Goal: Information Seeking & Learning: Find specific fact

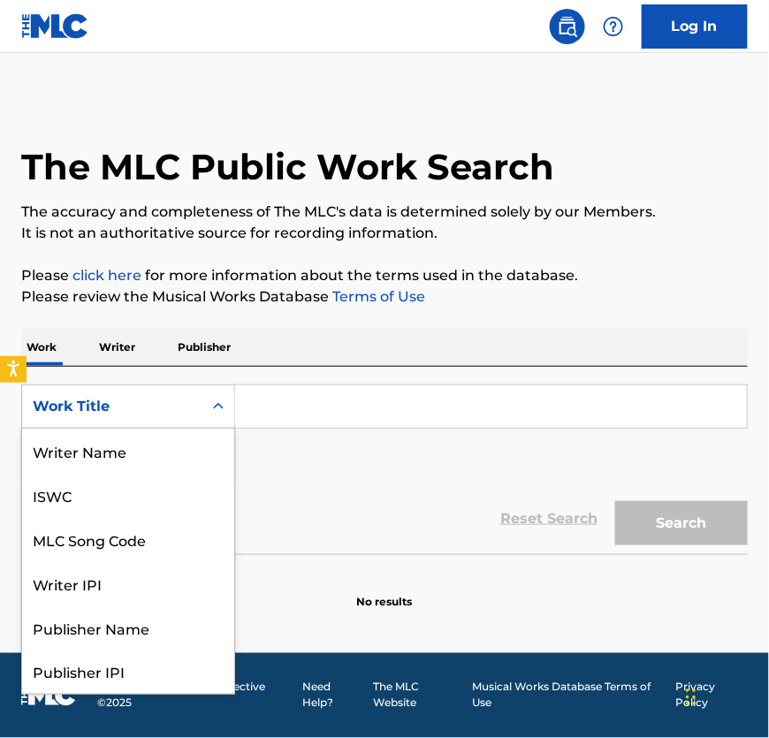
click at [121, 417] on div "Work Title" at bounding box center [112, 406] width 159 height 21
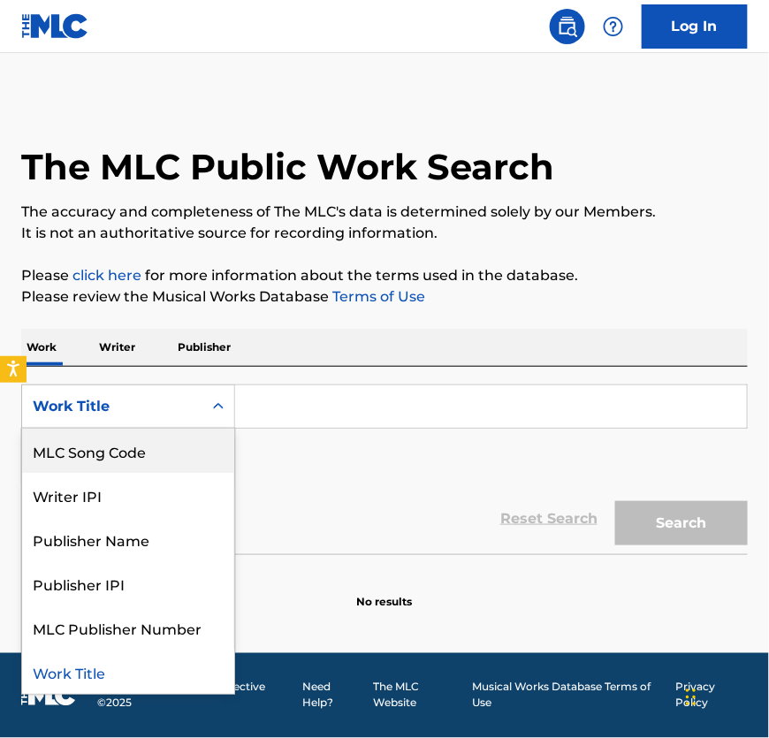
click at [120, 458] on div "MLC Song Code" at bounding box center [128, 451] width 212 height 44
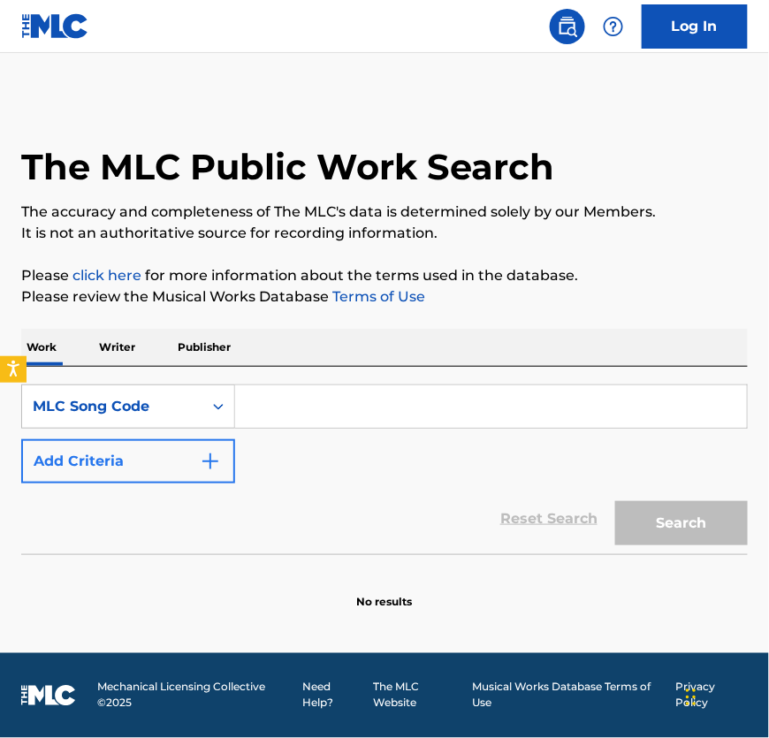
click at [377, 415] on input "Search Form" at bounding box center [491, 406] width 512 height 42
paste input "Y16796"
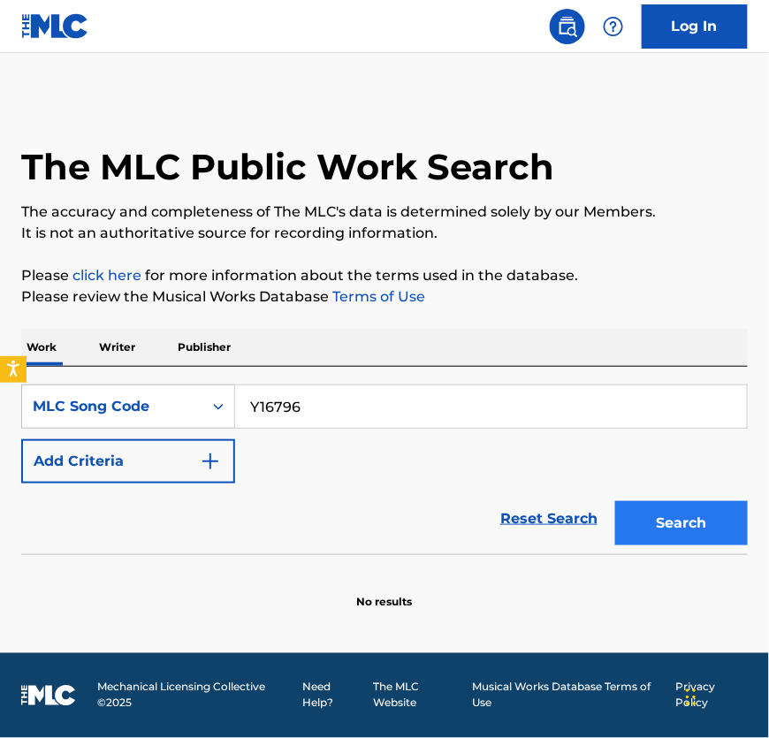
type input "Y16796"
click at [702, 532] on button "Search" at bounding box center [681, 523] width 133 height 44
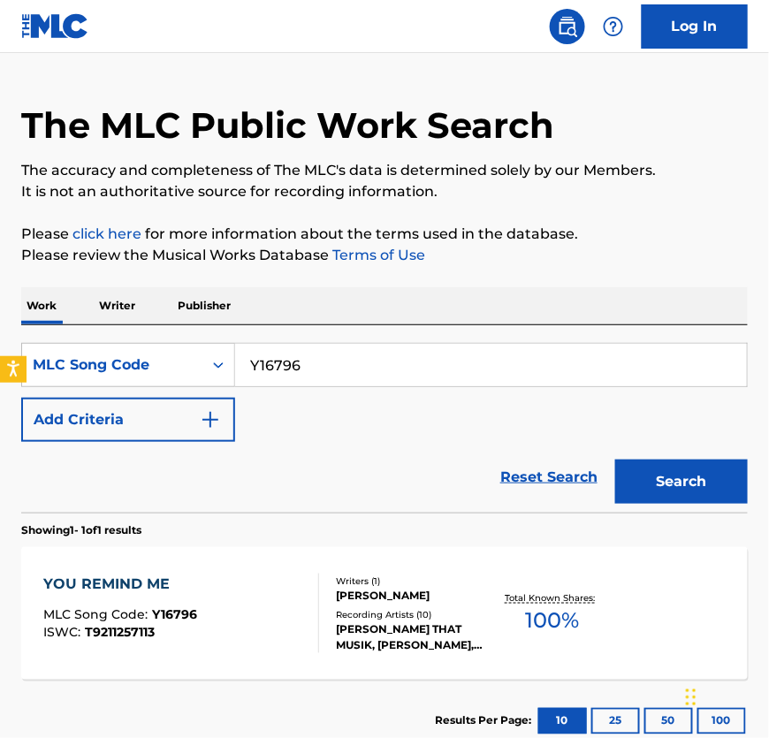
scroll to position [187, 0]
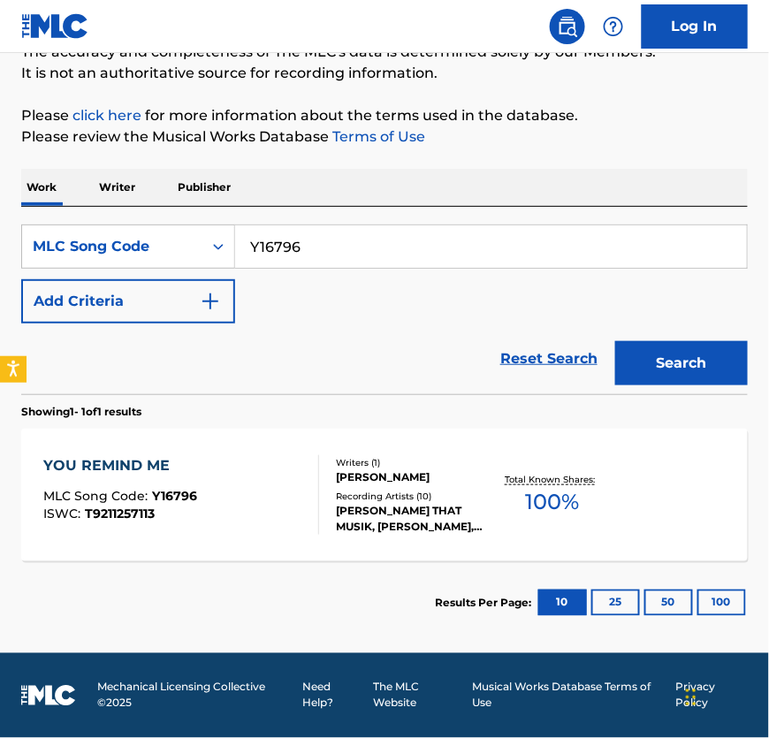
click at [287, 496] on div "YOU REMIND ME MLC Song Code : Y16796 ISWC : T9211257113" at bounding box center [181, 495] width 276 height 80
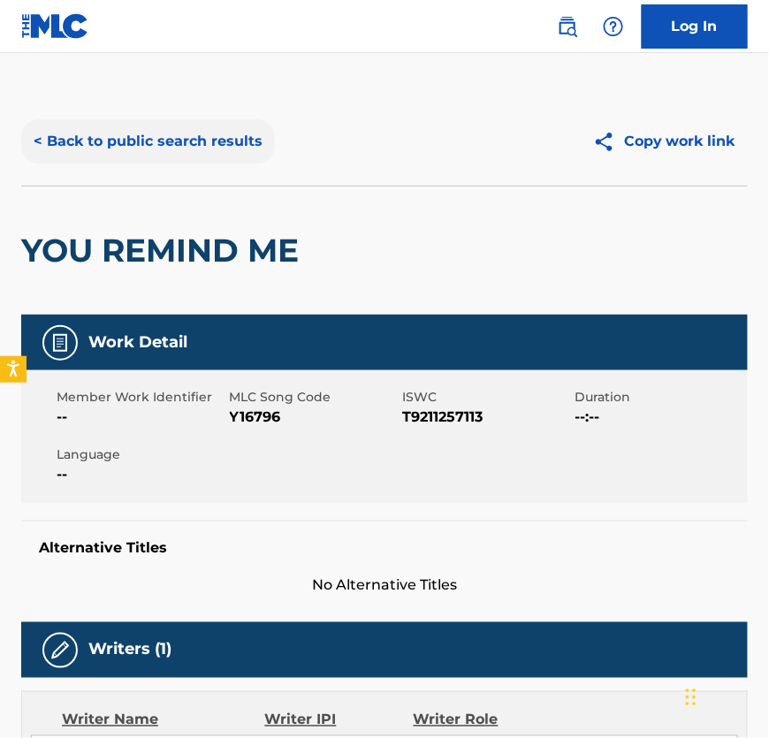
click at [239, 151] on button "< Back to public search results" at bounding box center [148, 141] width 254 height 44
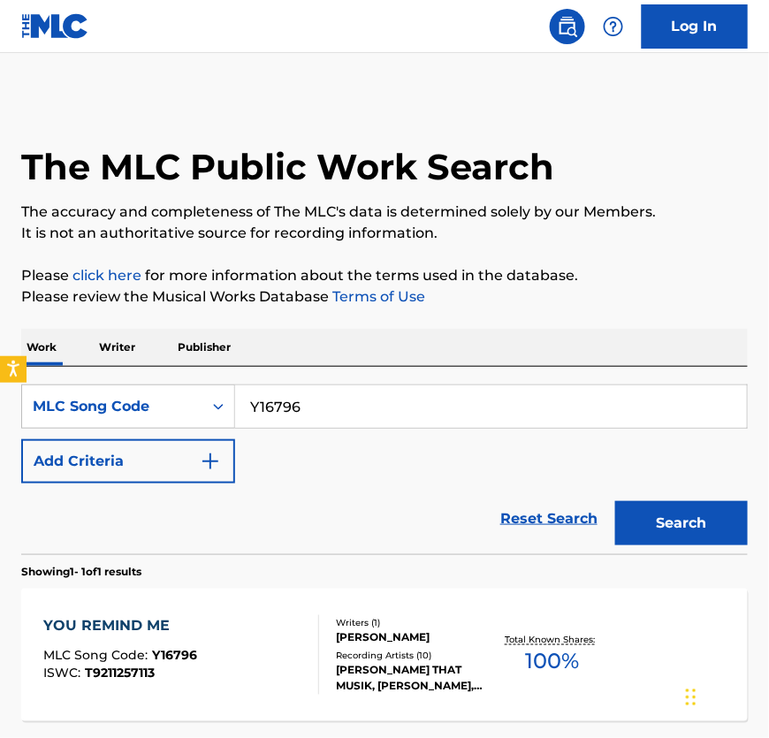
scroll to position [142, 0]
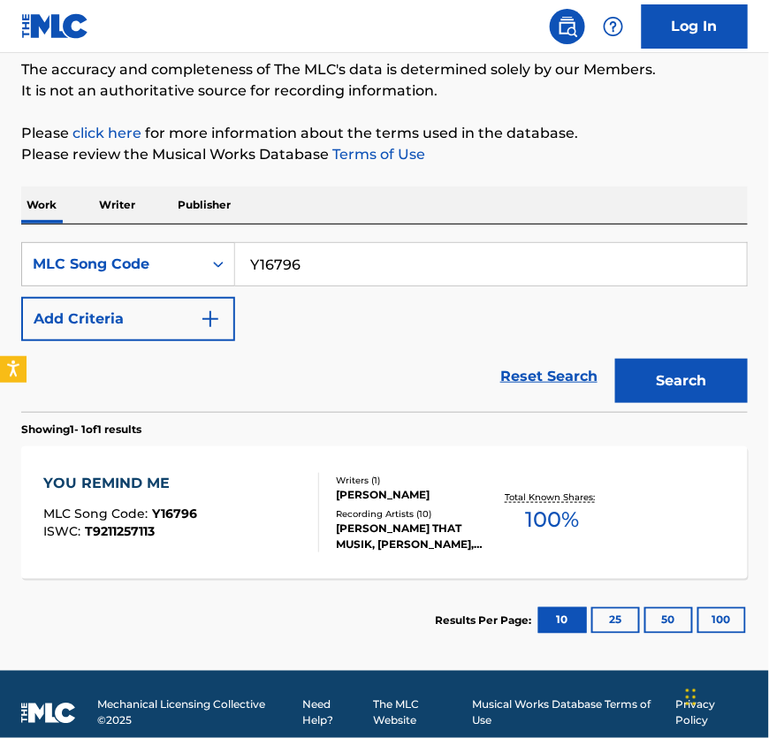
click at [354, 285] on input "Y16796" at bounding box center [491, 264] width 512 height 42
paste input "IVA7D7"
type input "IVA7D7"
click at [661, 403] on button "Search" at bounding box center [681, 381] width 133 height 44
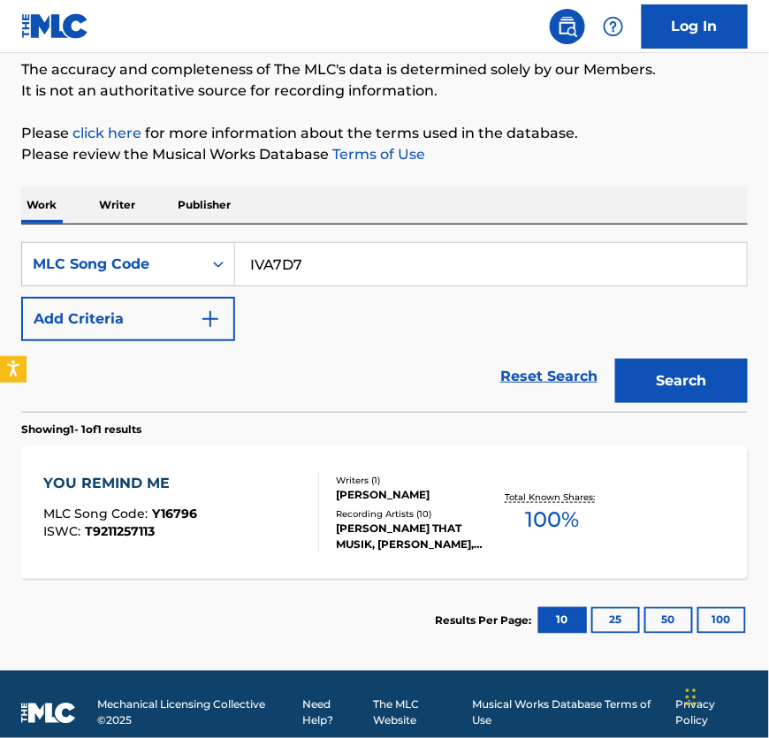
scroll to position [56, 0]
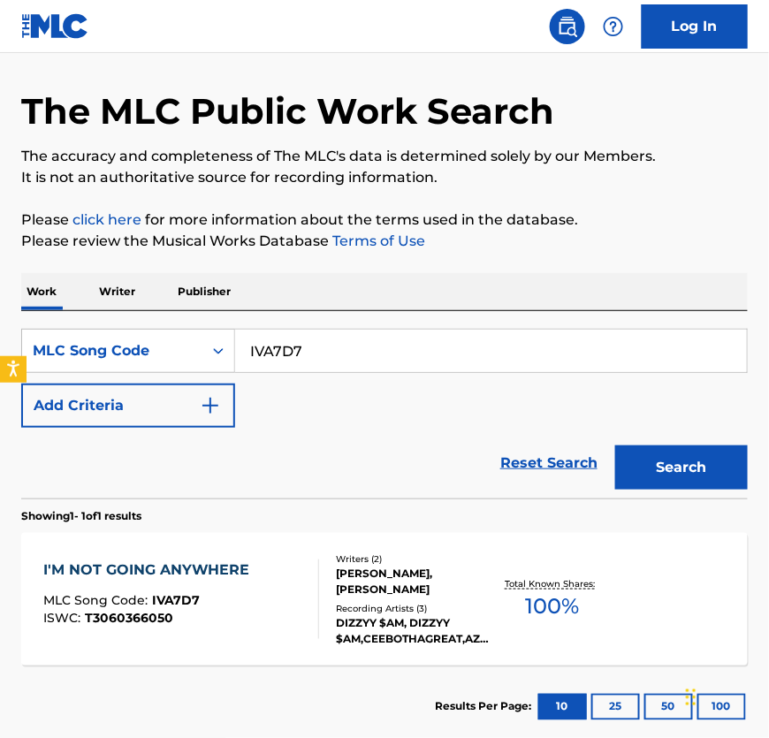
click at [328, 592] on div "Writers ( 2 ) [PERSON_NAME], [PERSON_NAME] Recording Artists ( 3 ) DIZZYY $AM, …" at bounding box center [405, 599] width 172 height 95
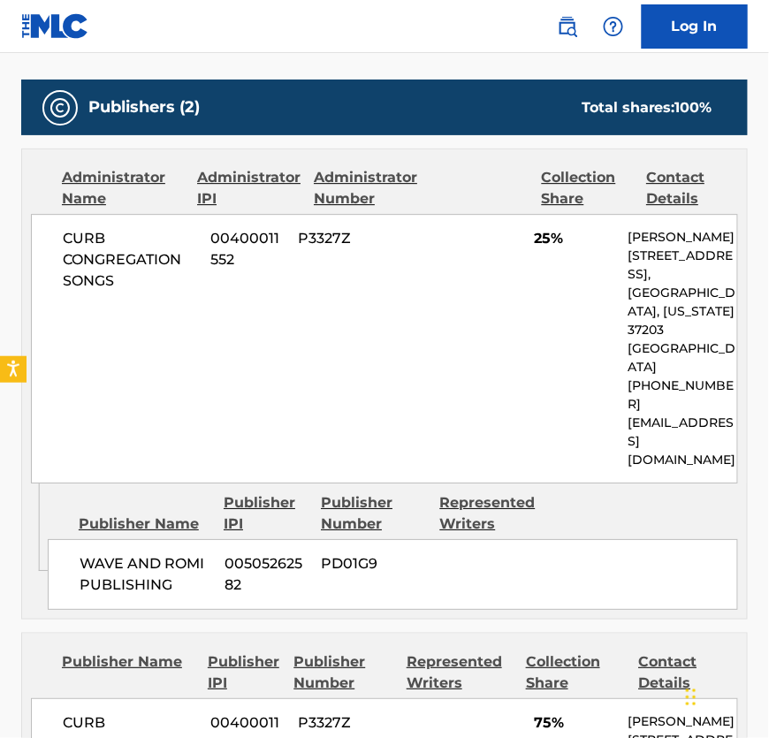
scroll to position [914, 0]
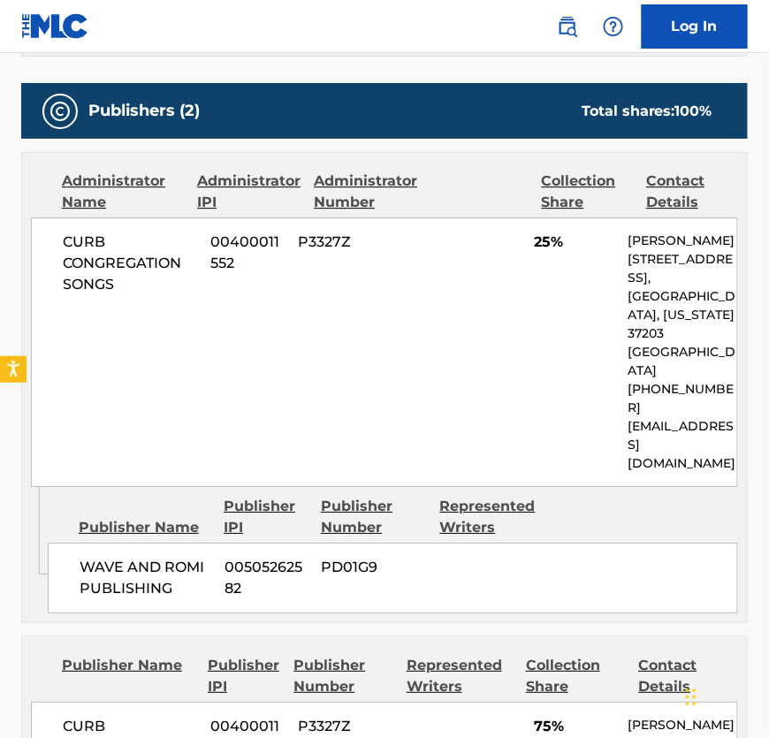
click at [185, 357] on div "CURB CONGREGATION SONGS 00400011552 P3327Z 25% [PERSON_NAME] [STREET_ADDRESS][U…" at bounding box center [384, 352] width 707 height 270
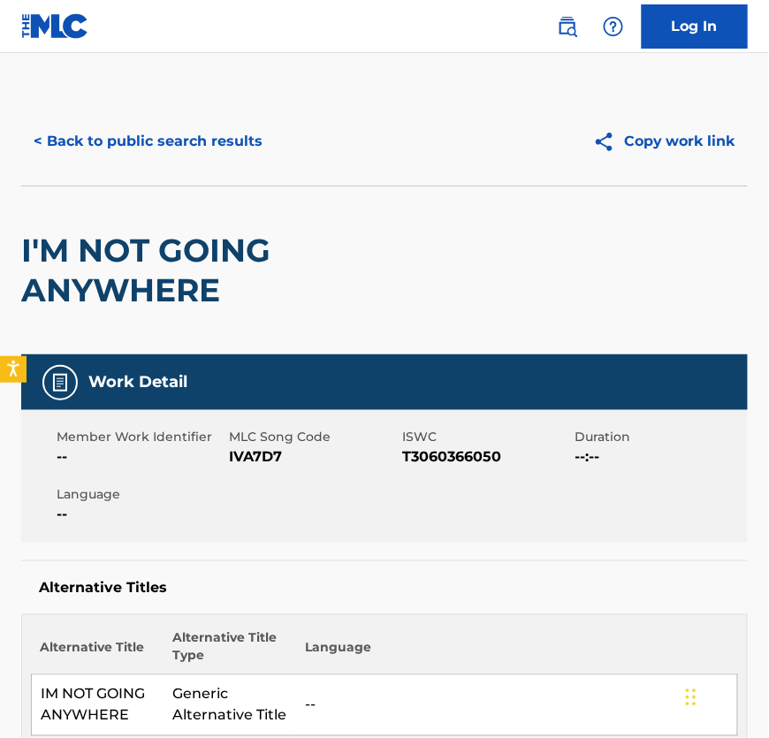
scroll to position [411, 0]
